Goal: Find specific page/section: Find specific page/section

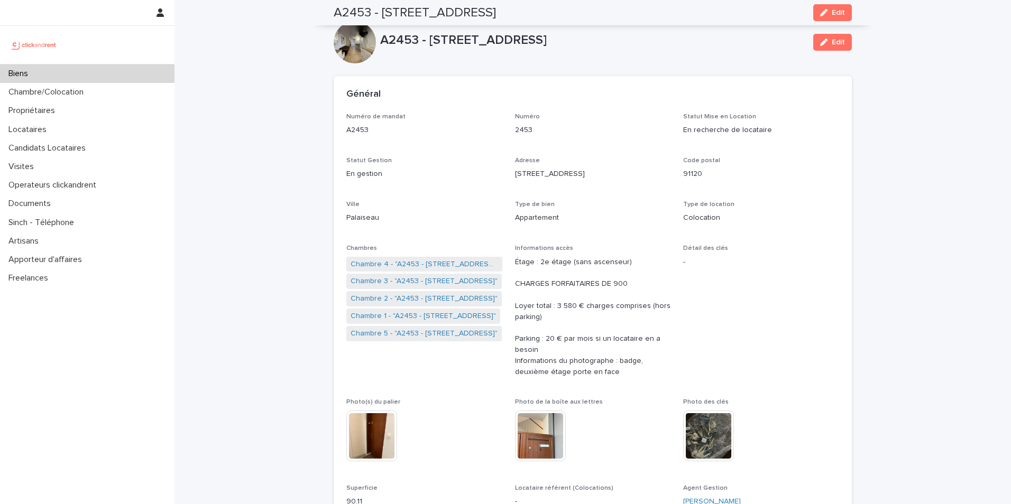
scroll to position [106, 0]
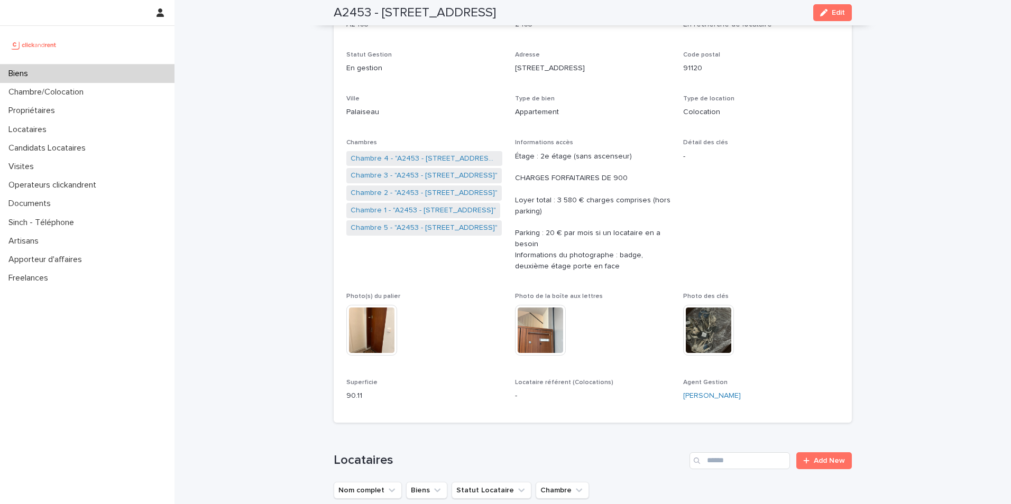
drag, startPoint x: 0, startPoint y: 0, endPoint x: 113, endPoint y: 71, distance: 133.3
click at [113, 71] on div "Biens" at bounding box center [87, 74] width 174 height 19
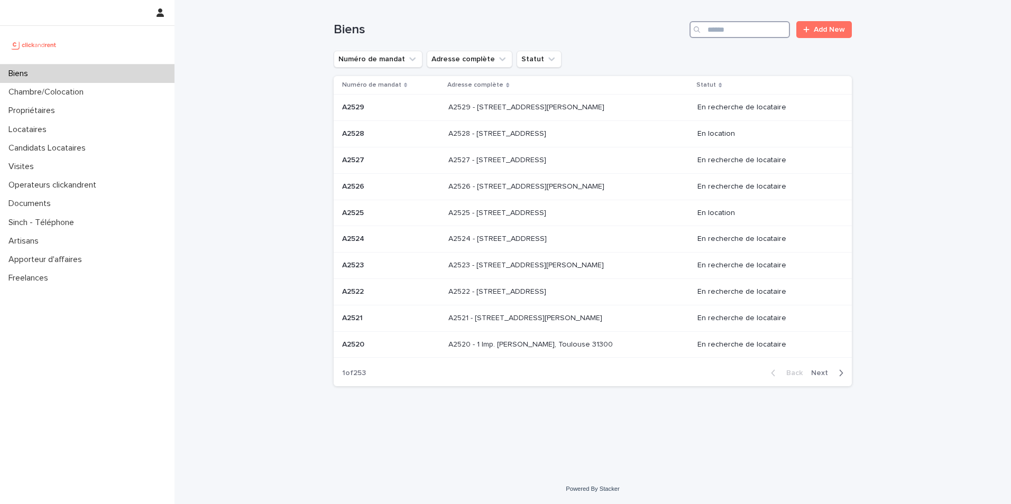
click at [747, 33] on input "Search" at bounding box center [740, 29] width 100 height 17
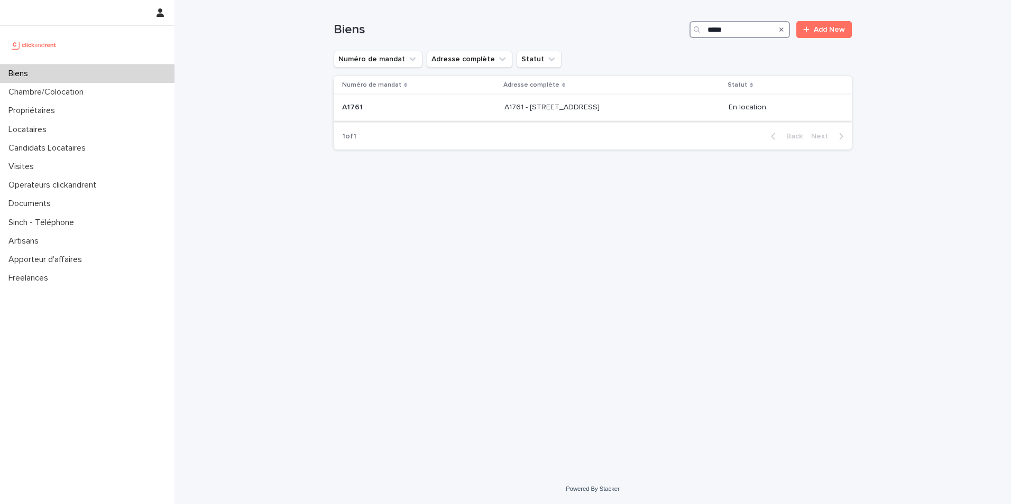
type input "*****"
click at [431, 105] on p at bounding box center [419, 107] width 154 height 9
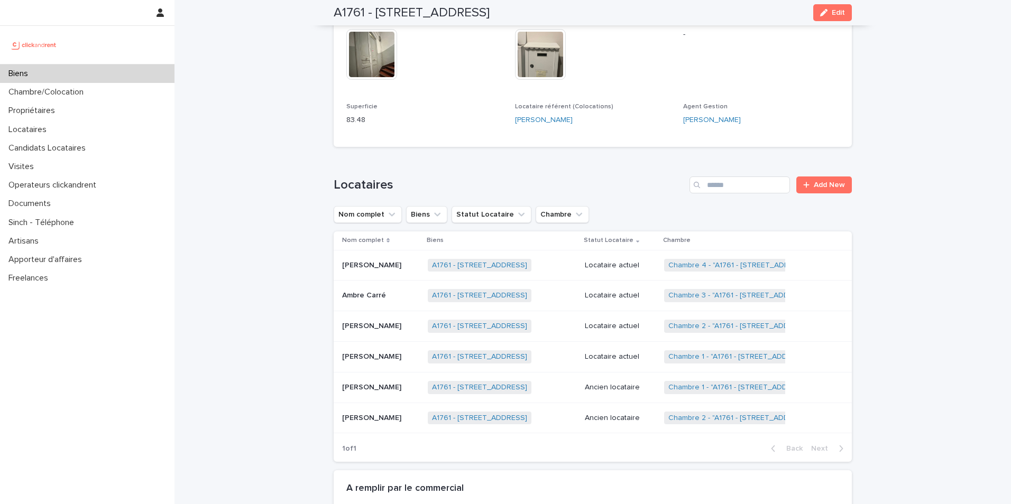
scroll to position [687, 0]
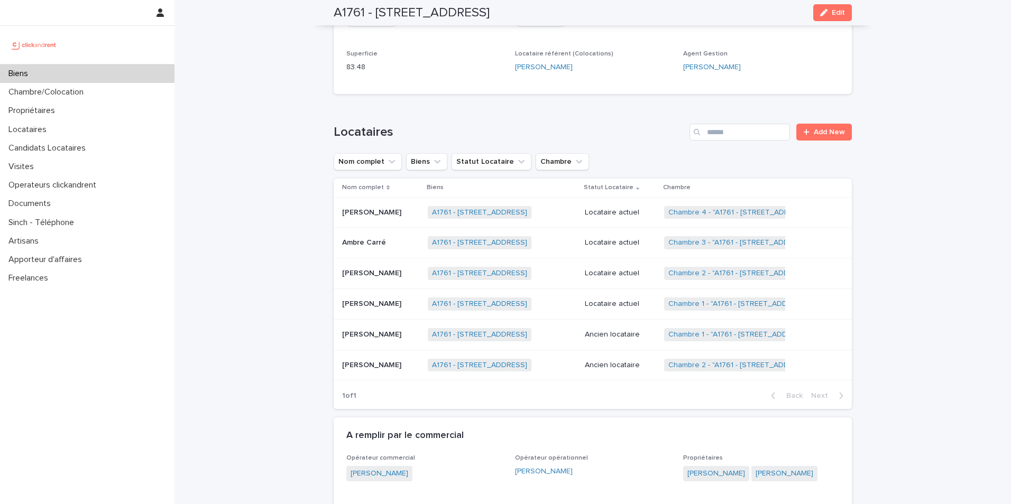
click at [617, 278] on p "Locataire actuel" at bounding box center [620, 273] width 71 height 9
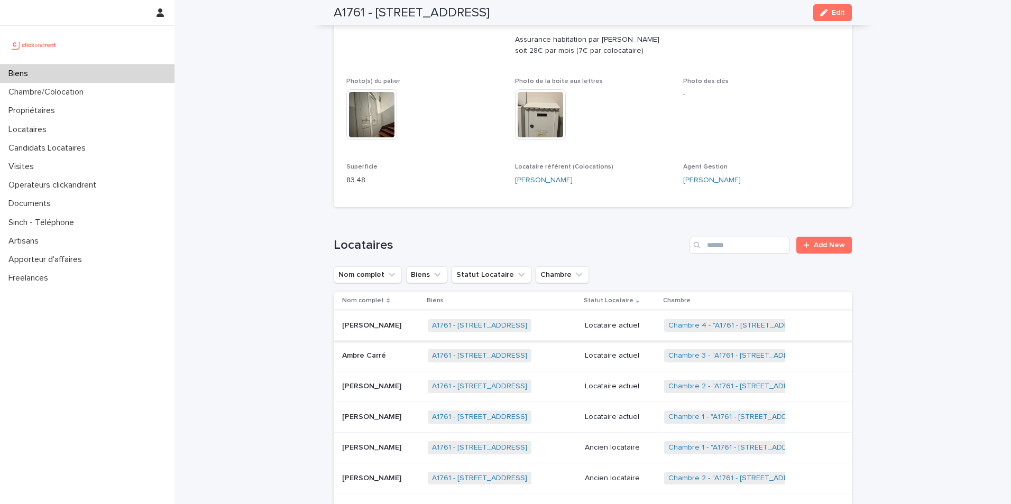
scroll to position [635, 0]
